Goal: Task Accomplishment & Management: Complete application form

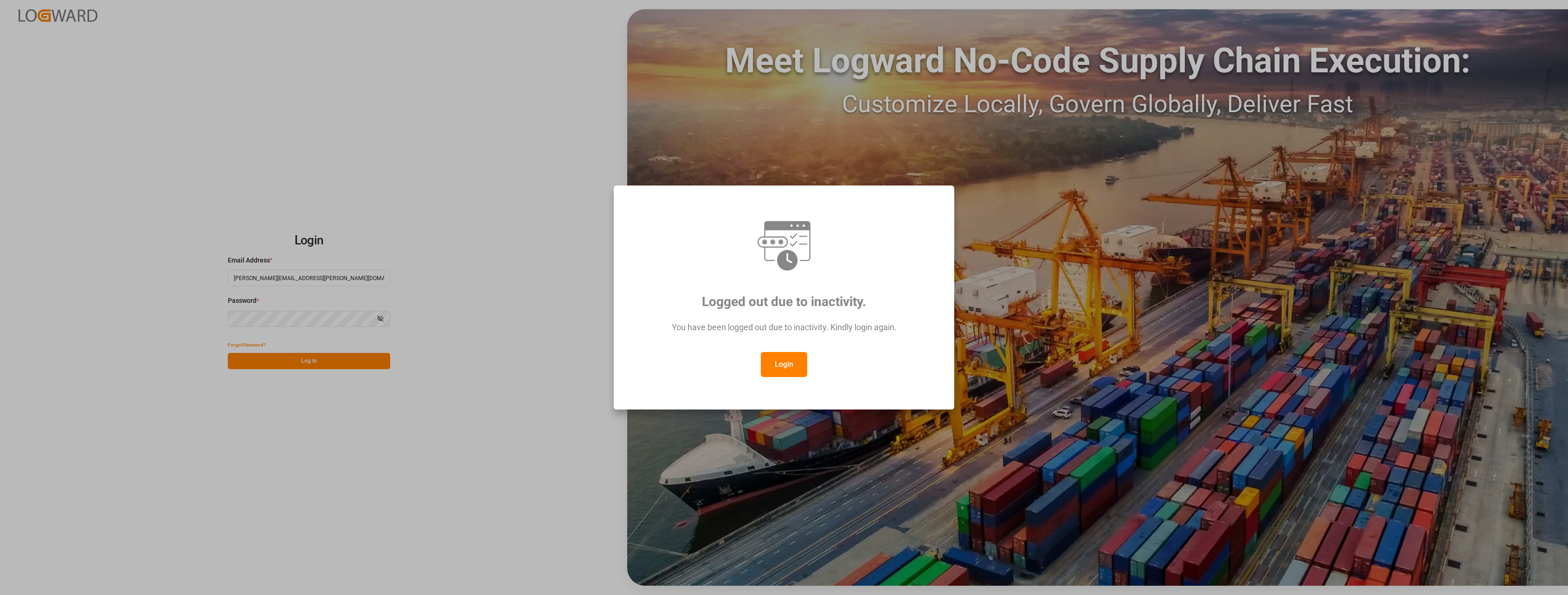
click at [785, 361] on button "Login" at bounding box center [784, 364] width 47 height 25
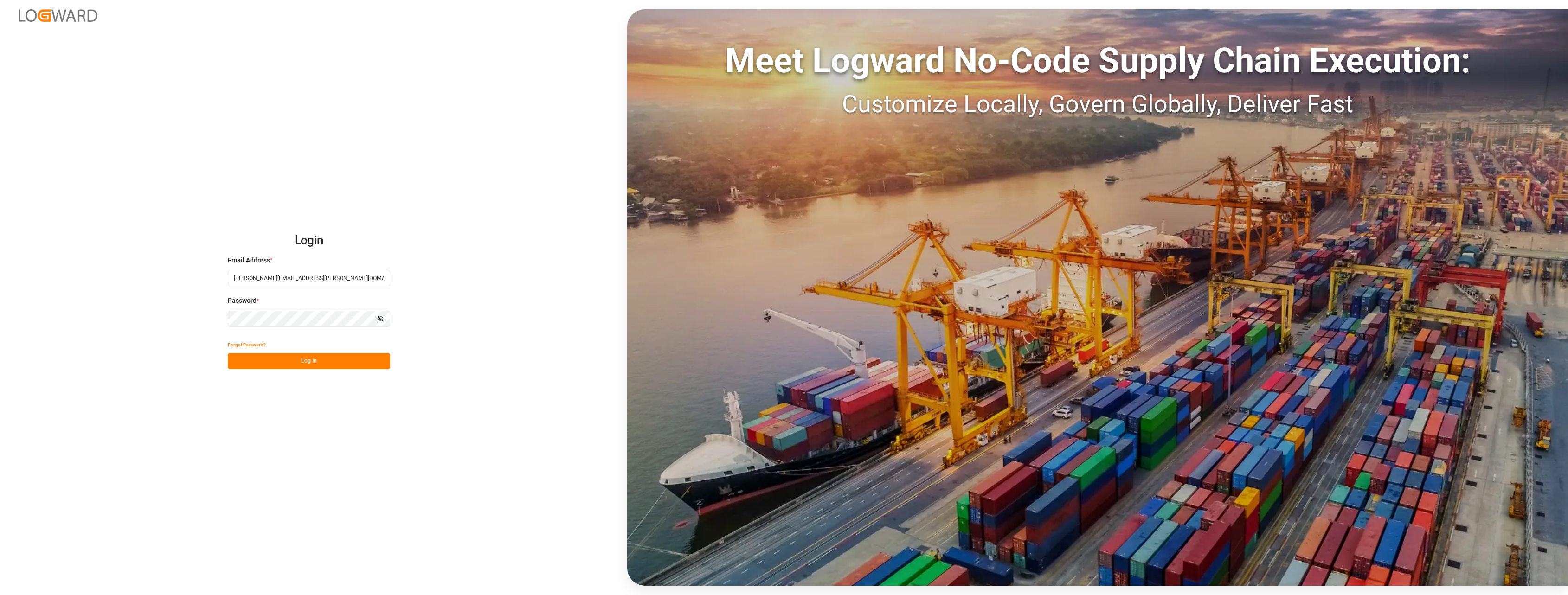
click at [298, 363] on button "Log In" at bounding box center [308, 361] width 162 height 16
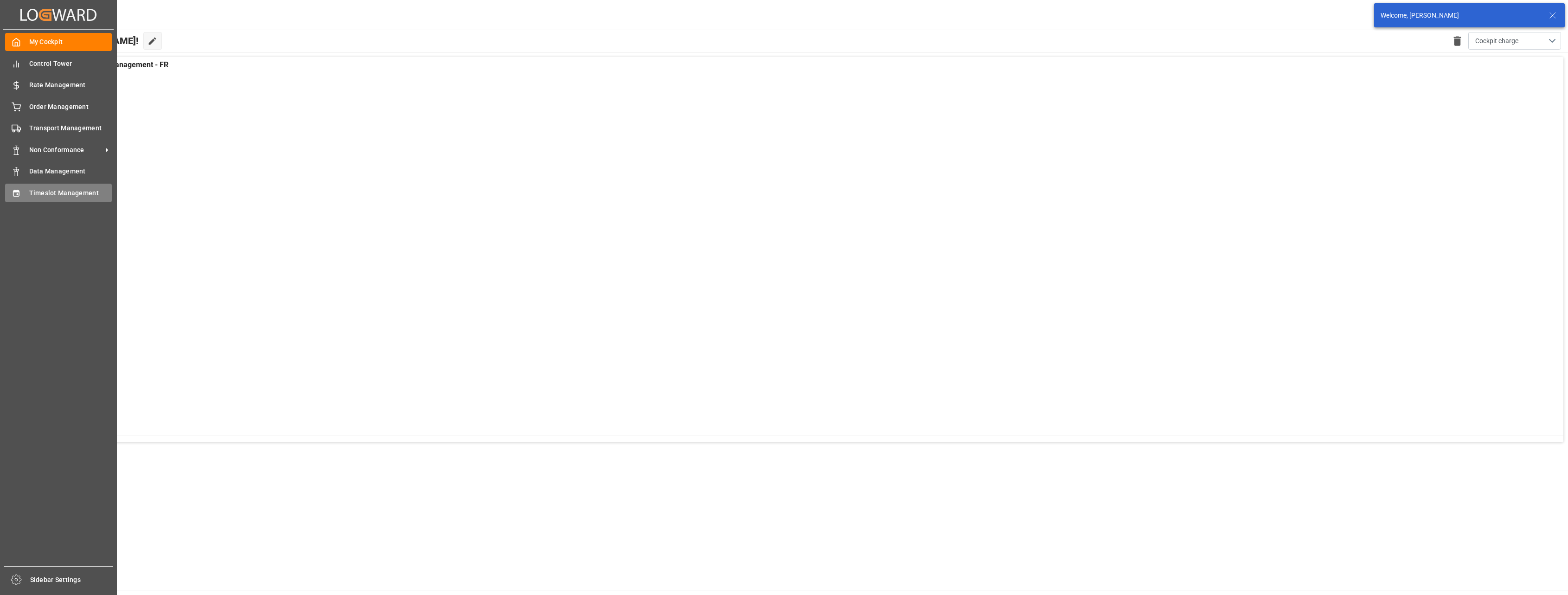
click at [62, 191] on span "Timeslot Management" at bounding box center [71, 192] width 83 height 10
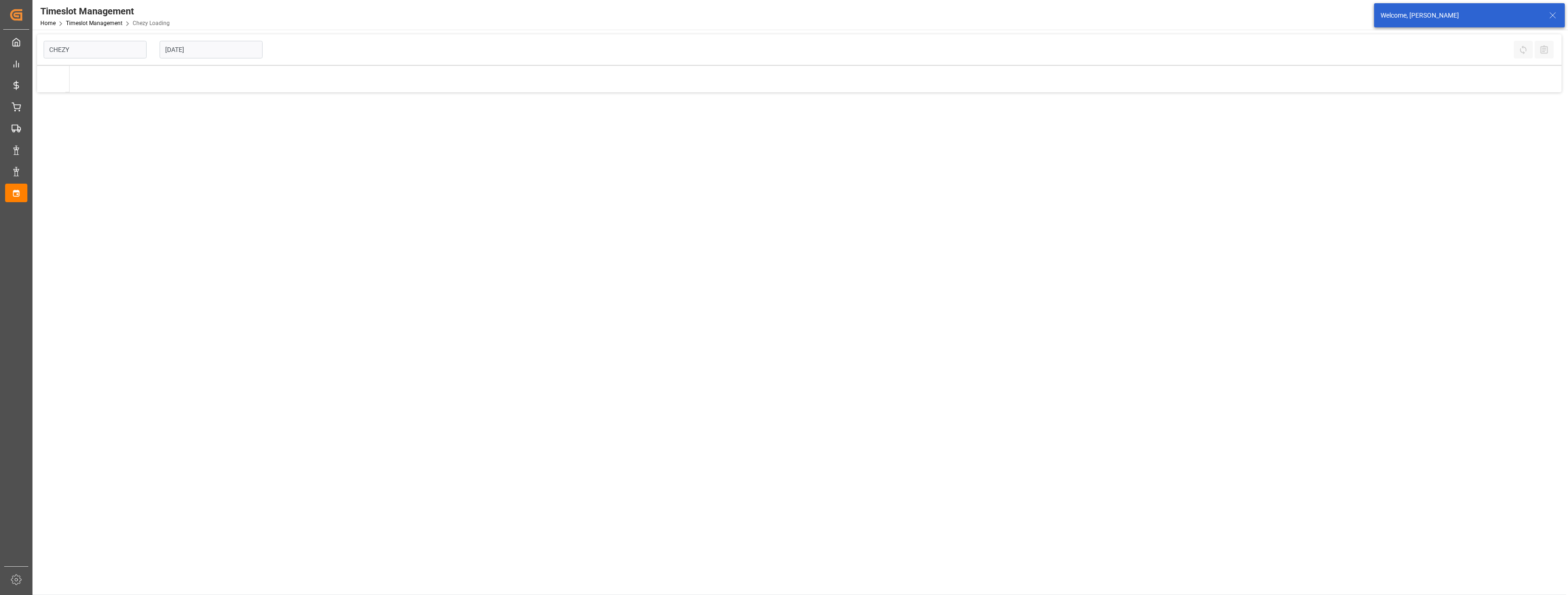
type input "Chezy Loading"
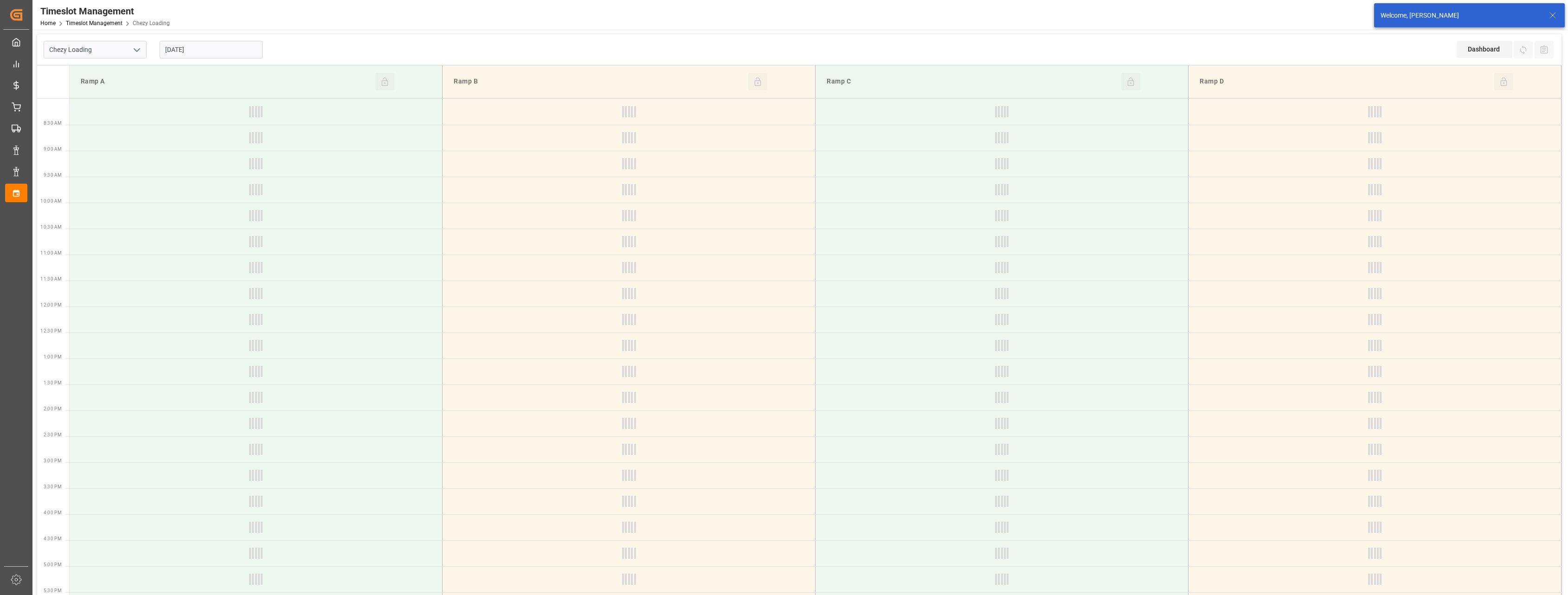
click at [224, 50] on input "[DATE]" at bounding box center [210, 50] width 103 height 18
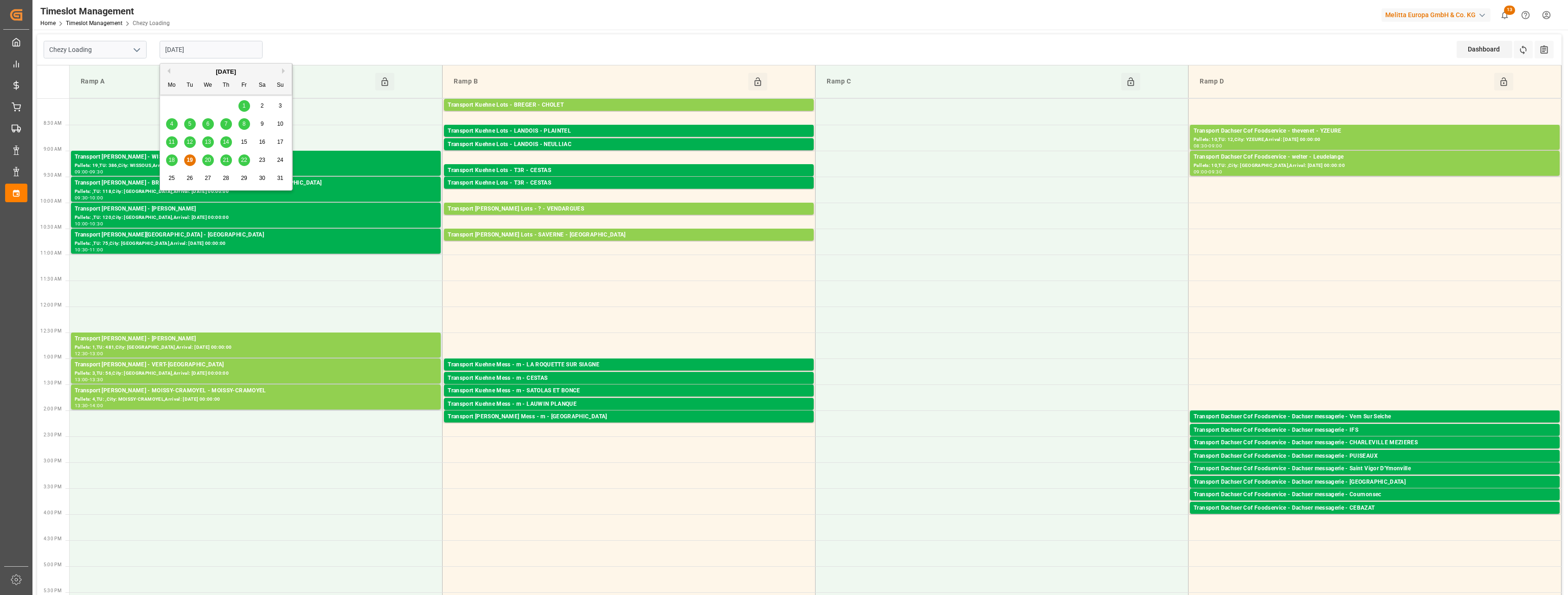
click at [280, 72] on div "[DATE]" at bounding box center [226, 72] width 132 height 9
click at [286, 72] on button "Next Month" at bounding box center [285, 71] width 5 height 5
click at [174, 125] on div "8" at bounding box center [172, 124] width 12 height 11
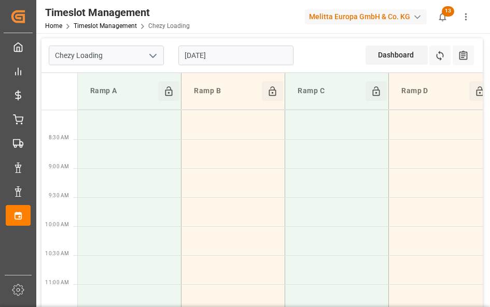
click at [223, 56] on input "[DATE]" at bounding box center [235, 56] width 115 height 20
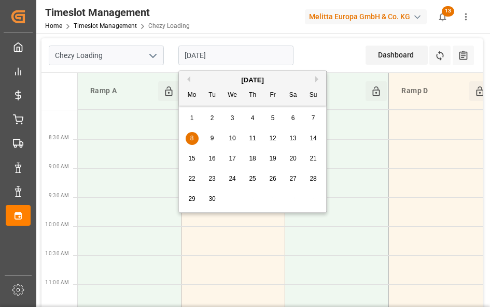
click at [253, 135] on span "11" at bounding box center [252, 138] width 7 height 7
type input "[DATE]"
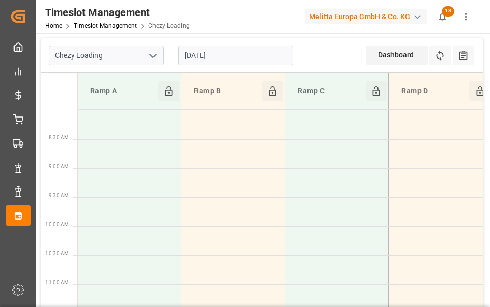
click at [150, 62] on button "open menu" at bounding box center [153, 56] width 16 height 16
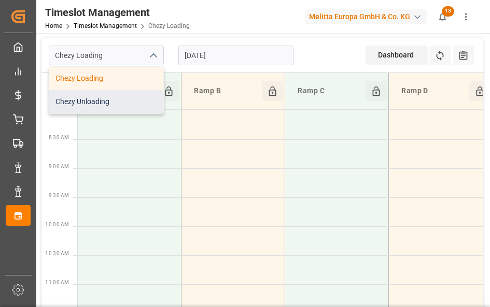
click at [134, 99] on div "Chezy Unloading" at bounding box center [106, 101] width 114 height 23
type input "Chezy Unloading"
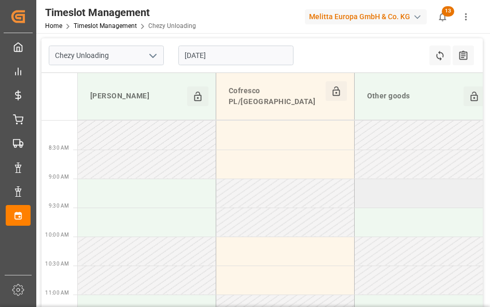
click at [392, 180] on td at bounding box center [423, 193] width 138 height 29
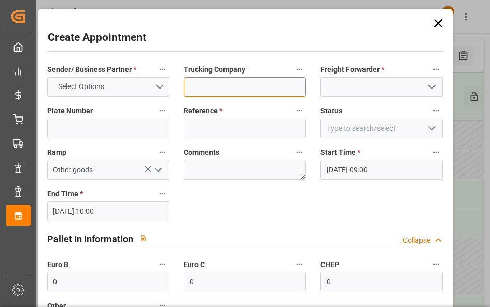
click at [207, 90] on input at bounding box center [244, 87] width 122 height 20
type input "container FCIU6291074"
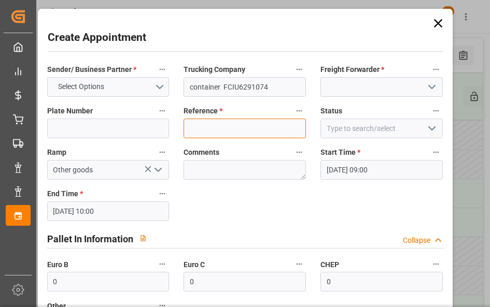
click at [249, 126] on input at bounding box center [244, 129] width 122 height 20
type input "6781292"
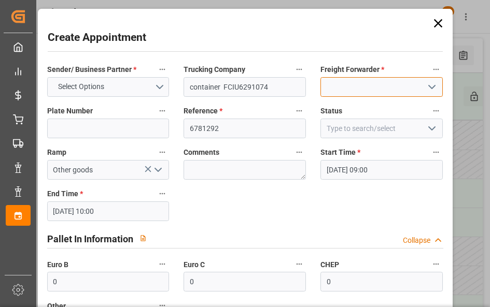
click at [387, 82] on input at bounding box center [381, 87] width 122 height 20
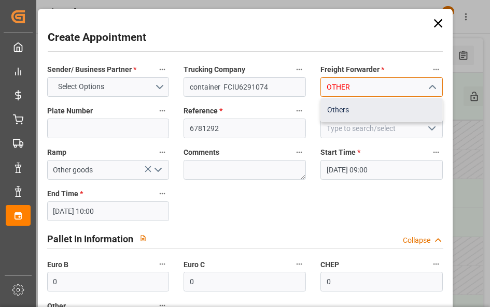
click at [334, 105] on div "Others" at bounding box center [381, 109] width 121 height 23
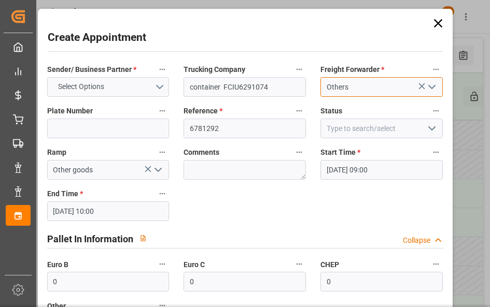
type input "Others"
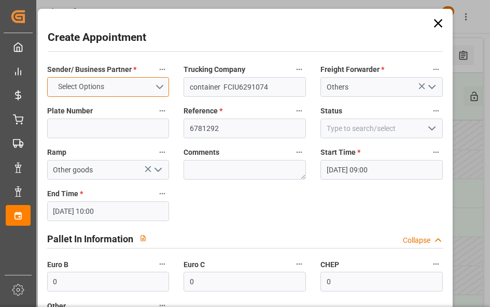
click at [102, 83] on span "Select Options" at bounding box center [81, 86] width 56 height 11
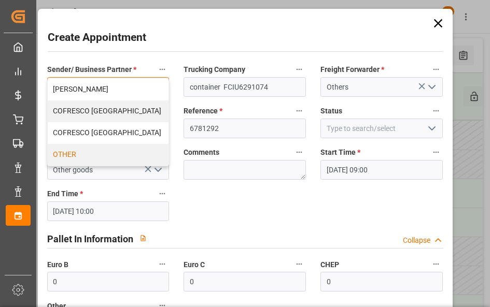
click at [91, 151] on div "OTHER" at bounding box center [108, 155] width 121 height 22
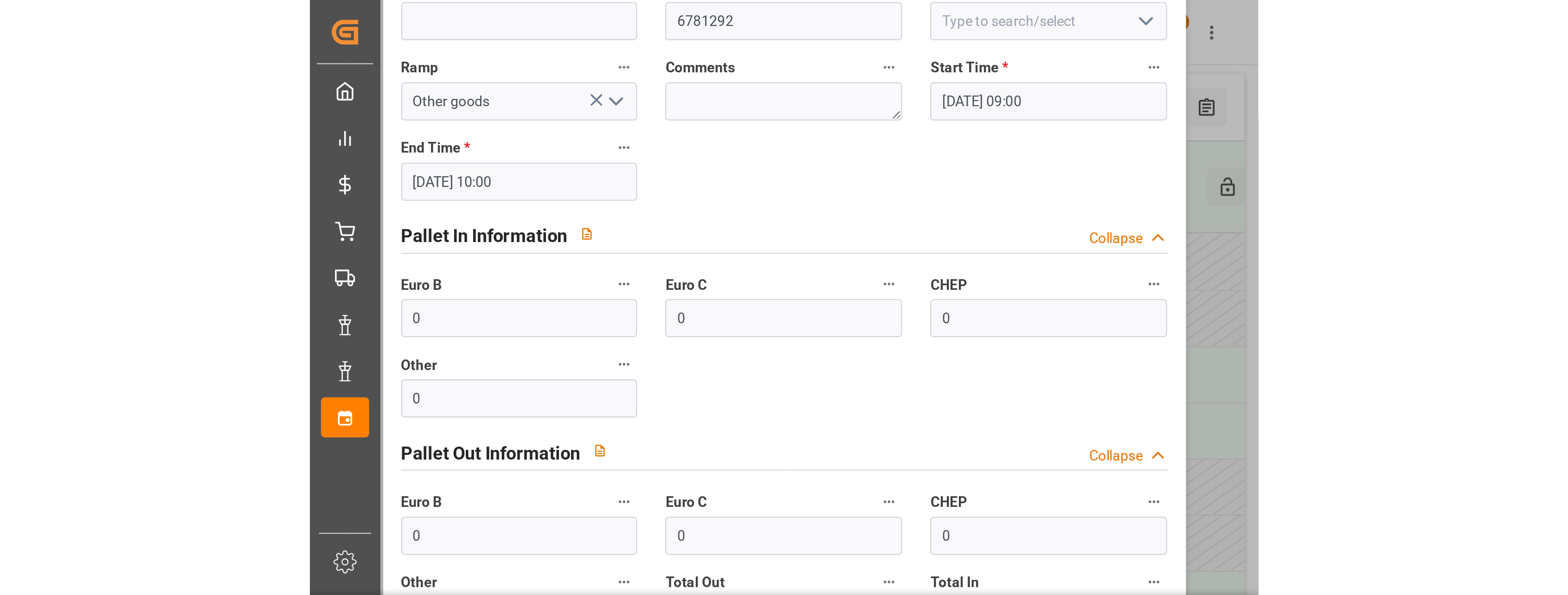
scroll to position [215, 0]
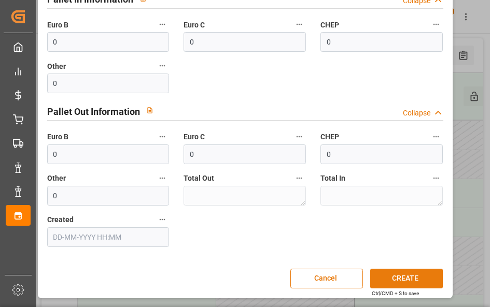
click at [400, 275] on button "CREATE" at bounding box center [406, 279] width 73 height 20
